Goal: Navigation & Orientation: Find specific page/section

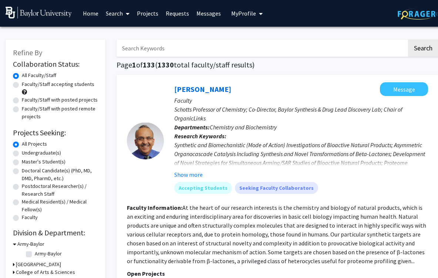
click at [126, 13] on icon at bounding box center [128, 14] width 4 height 6
click at [128, 35] on span "Faculty/Staff" at bounding box center [129, 34] width 54 height 15
click at [119, 15] on link "Search" at bounding box center [117, 13] width 31 height 26
click at [131, 47] on span "Students" at bounding box center [124, 48] width 45 height 15
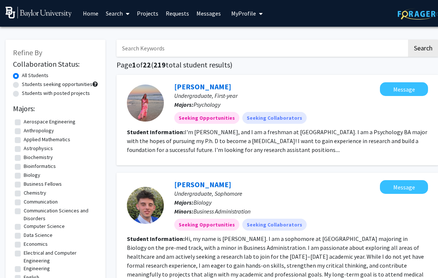
click at [212, 16] on link "Messages" at bounding box center [209, 13] width 32 height 26
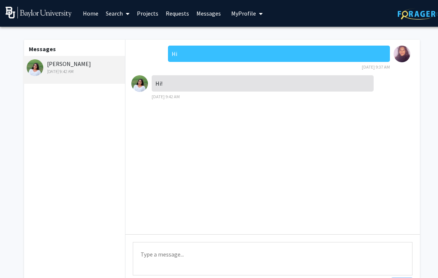
click at [251, 13] on span "My Profile" at bounding box center [243, 13] width 25 height 7
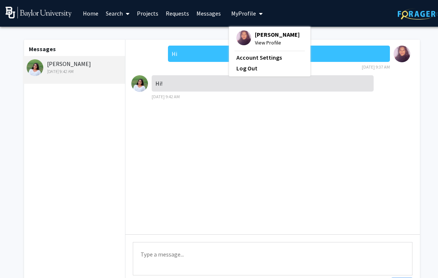
click at [261, 47] on span "View Profile" at bounding box center [277, 42] width 45 height 8
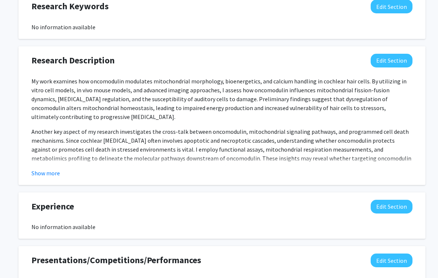
scroll to position [390, 0]
